Goal: Transaction & Acquisition: Purchase product/service

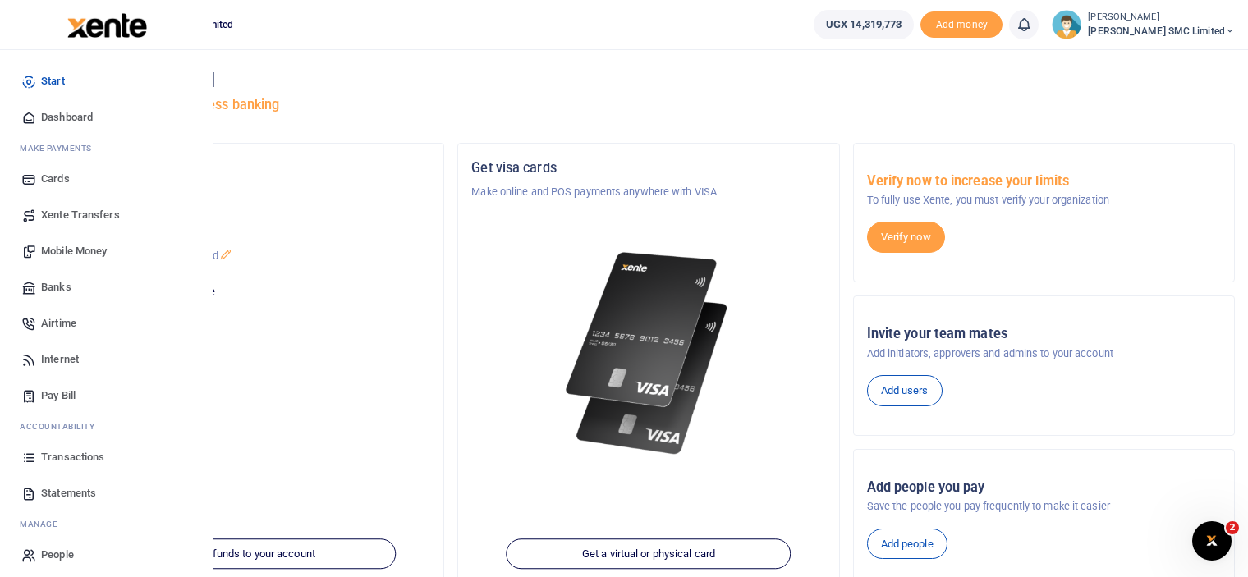
click at [53, 456] on span "Transactions" at bounding box center [72, 457] width 63 height 16
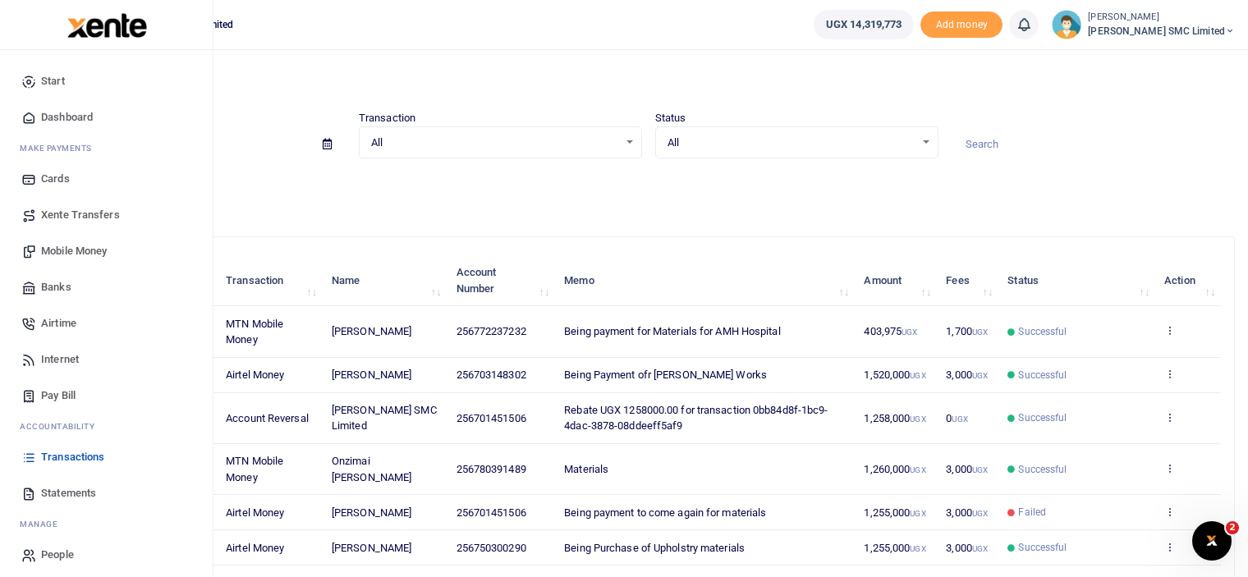
click at [80, 242] on link "Mobile Money" at bounding box center [106, 251] width 186 height 36
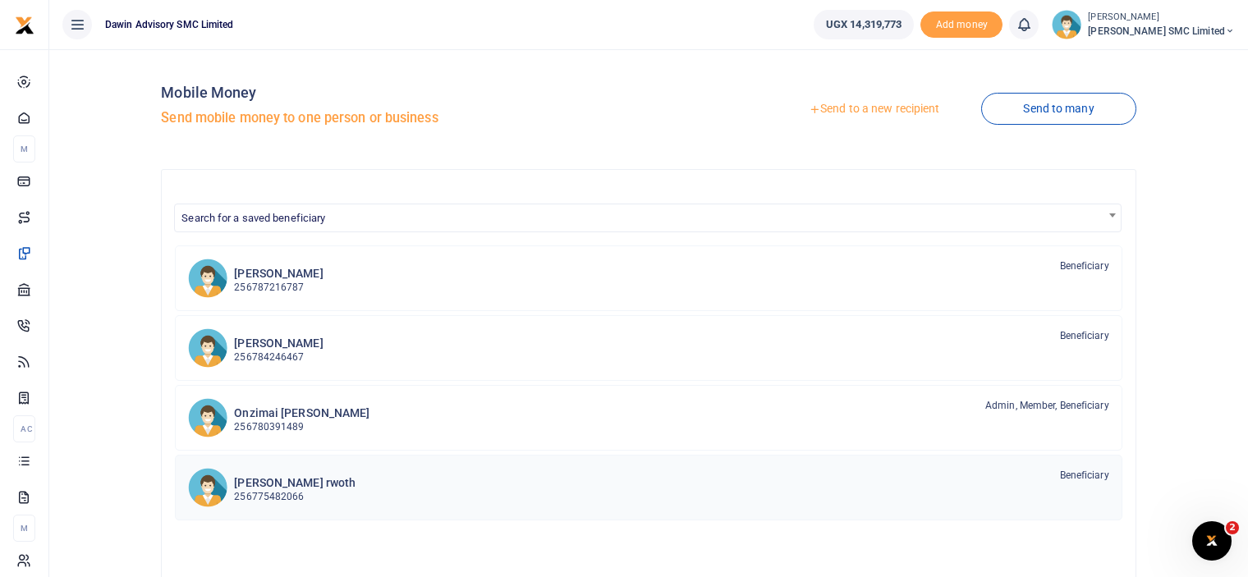
click at [276, 470] on div "[PERSON_NAME] rwoth 256775482066" at bounding box center [295, 487] width 122 height 38
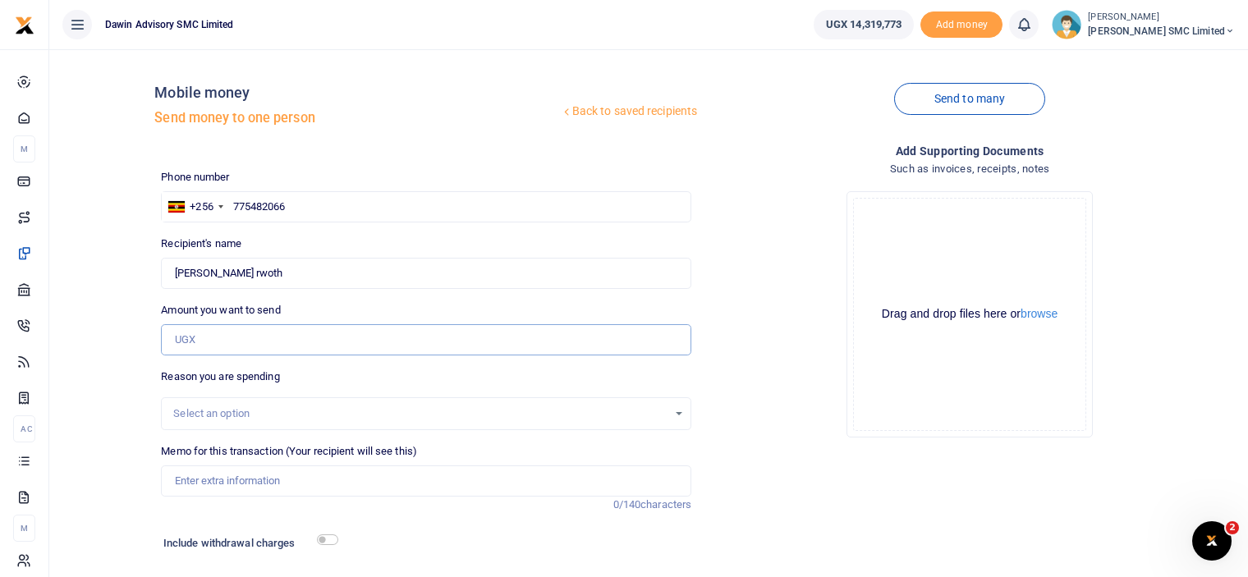
click at [201, 341] on input "Amount you want to send" at bounding box center [426, 339] width 530 height 31
type input "10,000"
click at [273, 480] on input "Memo for this transaction (Your recipient will see this)" at bounding box center [426, 481] width 530 height 31
type input "Being payment for transport for Mitre Saw"
click at [327, 544] on input "checkbox" at bounding box center [327, 540] width 21 height 11
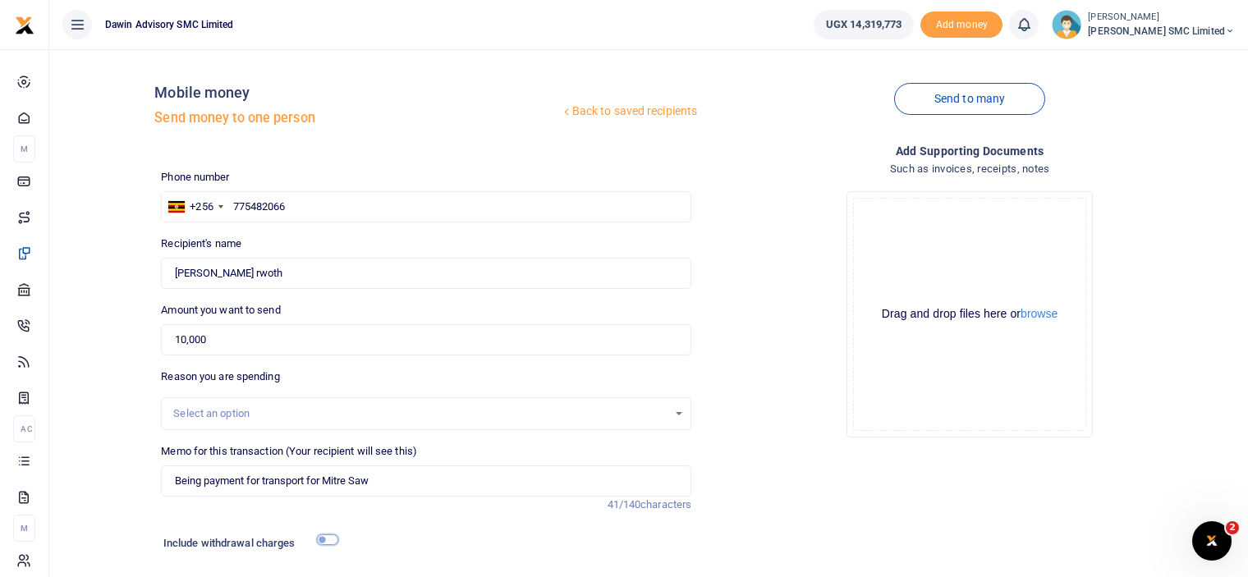
checkbox input "true"
click at [727, 443] on div "Drop your files here Drag and drop files here or browse Powered by Uppy" at bounding box center [970, 314] width 530 height 273
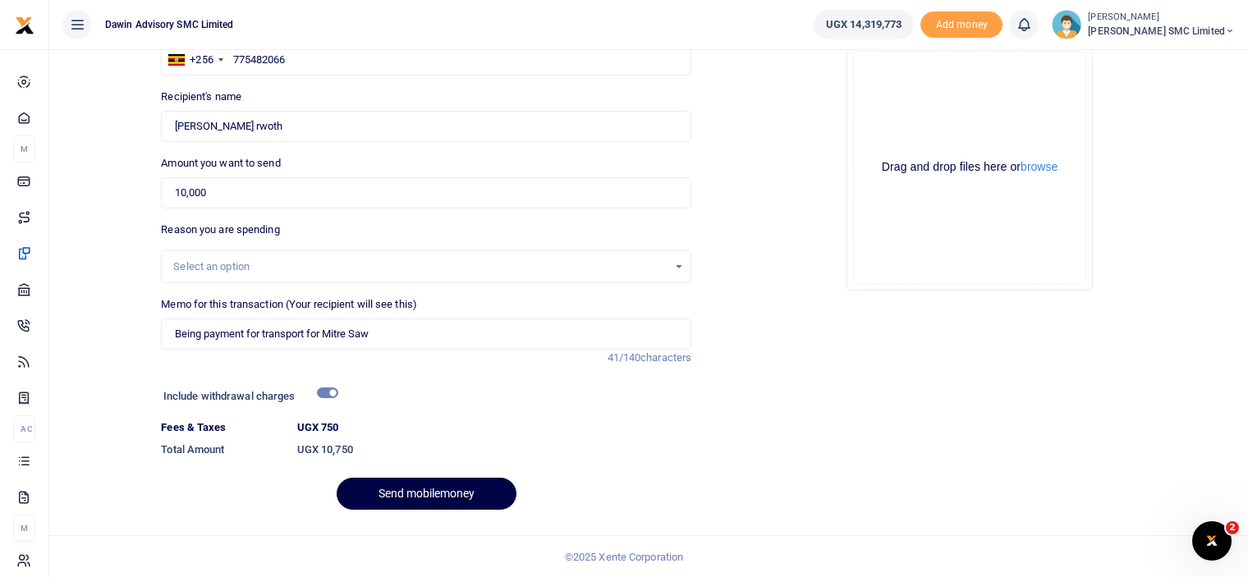
scroll to position [148, 0]
click at [400, 337] on input "Being payment for transport for Mitre Saw" at bounding box center [426, 333] width 530 height 31
type input "Being payment for transport for Mitre Saw from Industrial Area"
click at [425, 477] on button "Send mobilemoney" at bounding box center [427, 493] width 180 height 32
